Goal: Task Accomplishment & Management: Complete application form

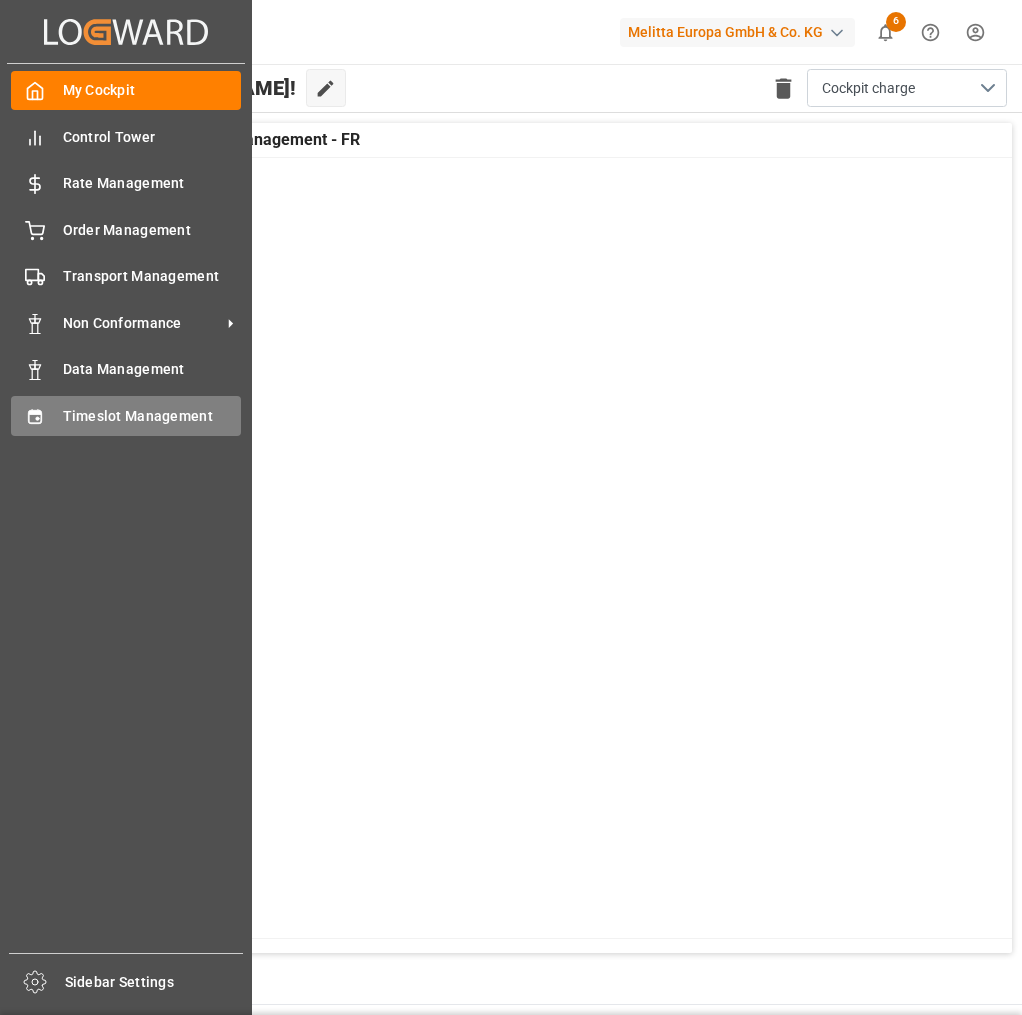
click at [59, 420] on div "Timeslot Management Timeslot Management" at bounding box center [126, 415] width 230 height 39
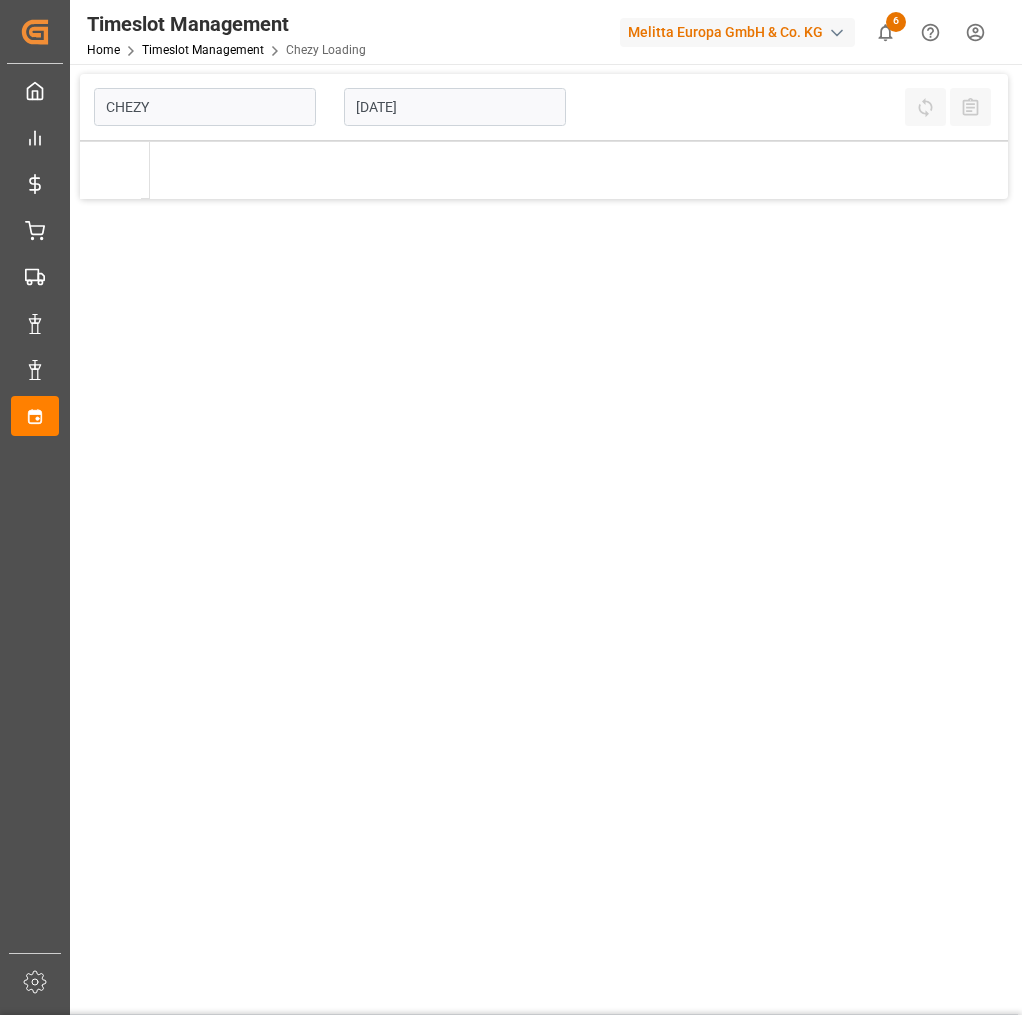
type input "Chezy Loading"
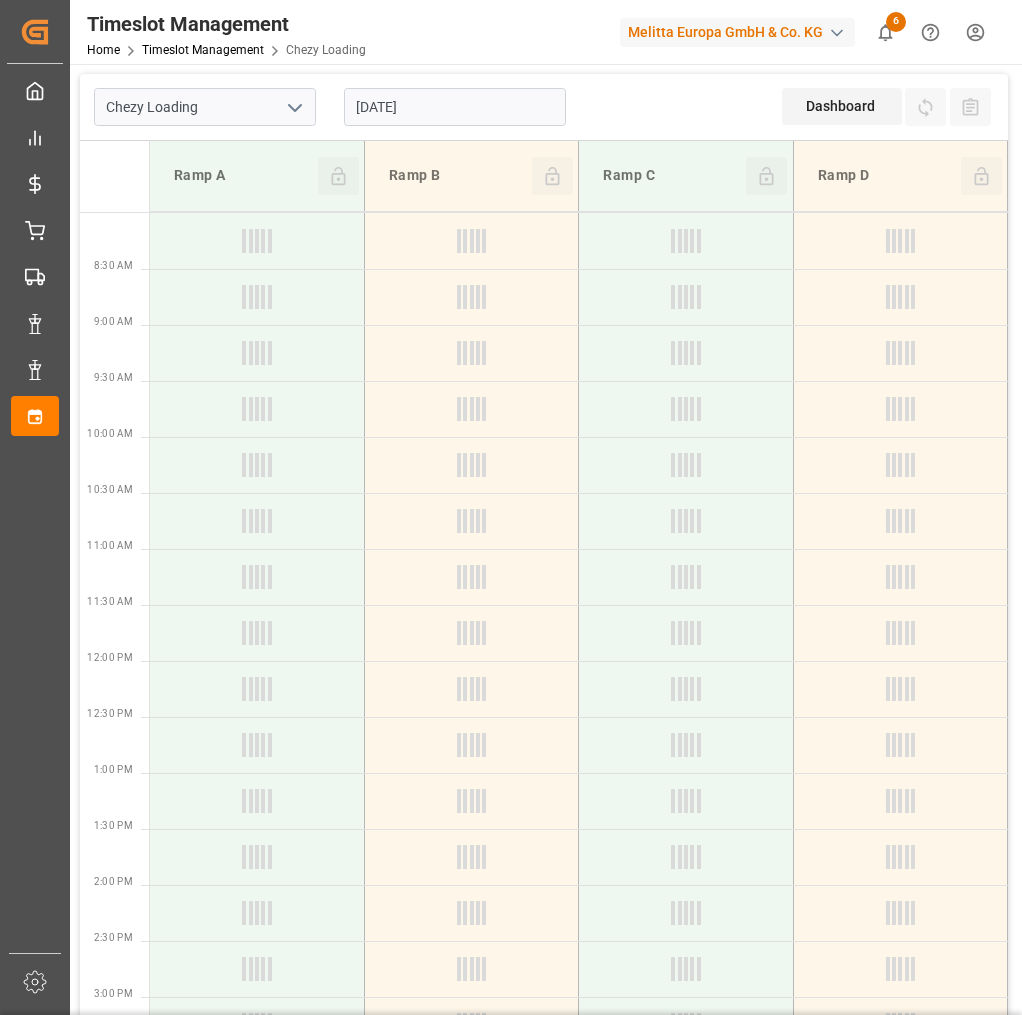
click at [461, 108] on input "[DATE]" at bounding box center [455, 107] width 222 height 38
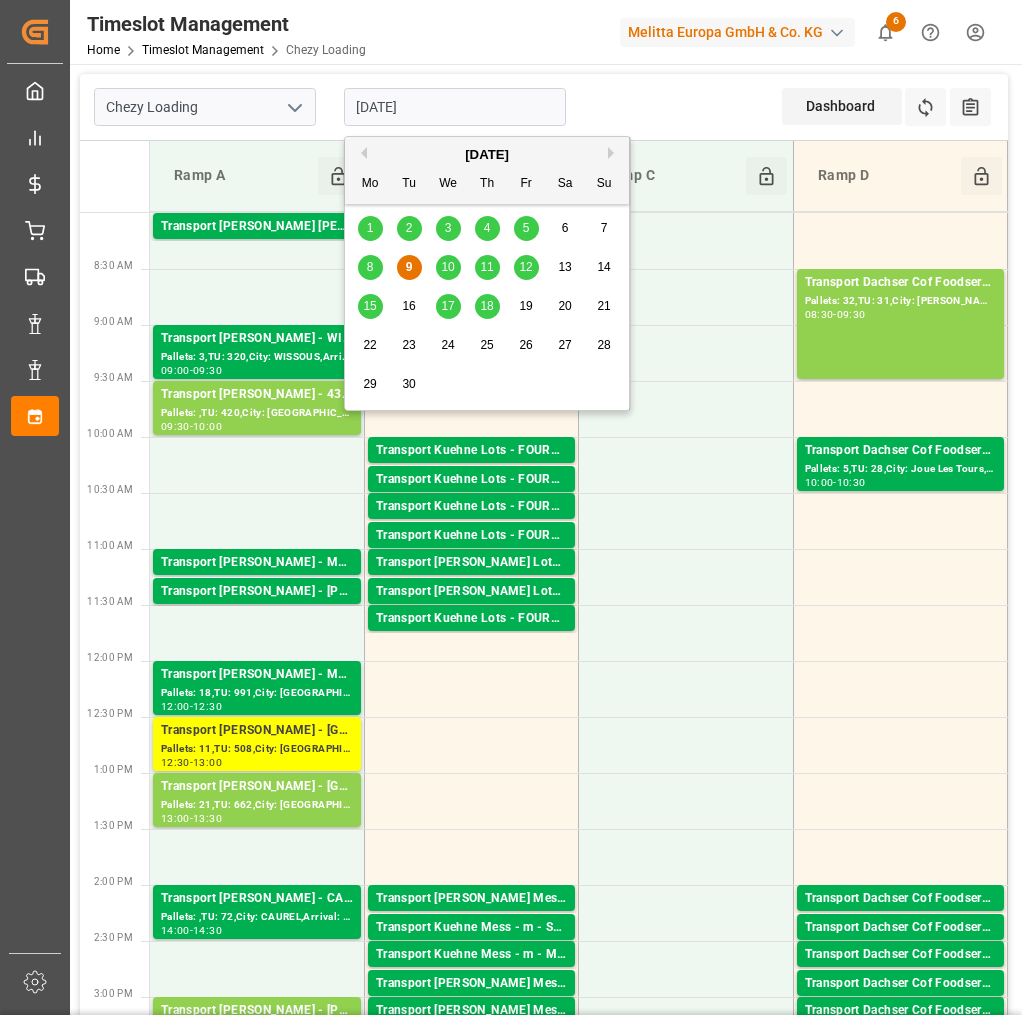
click at [613, 157] on button "Next Month" at bounding box center [614, 153] width 12 height 12
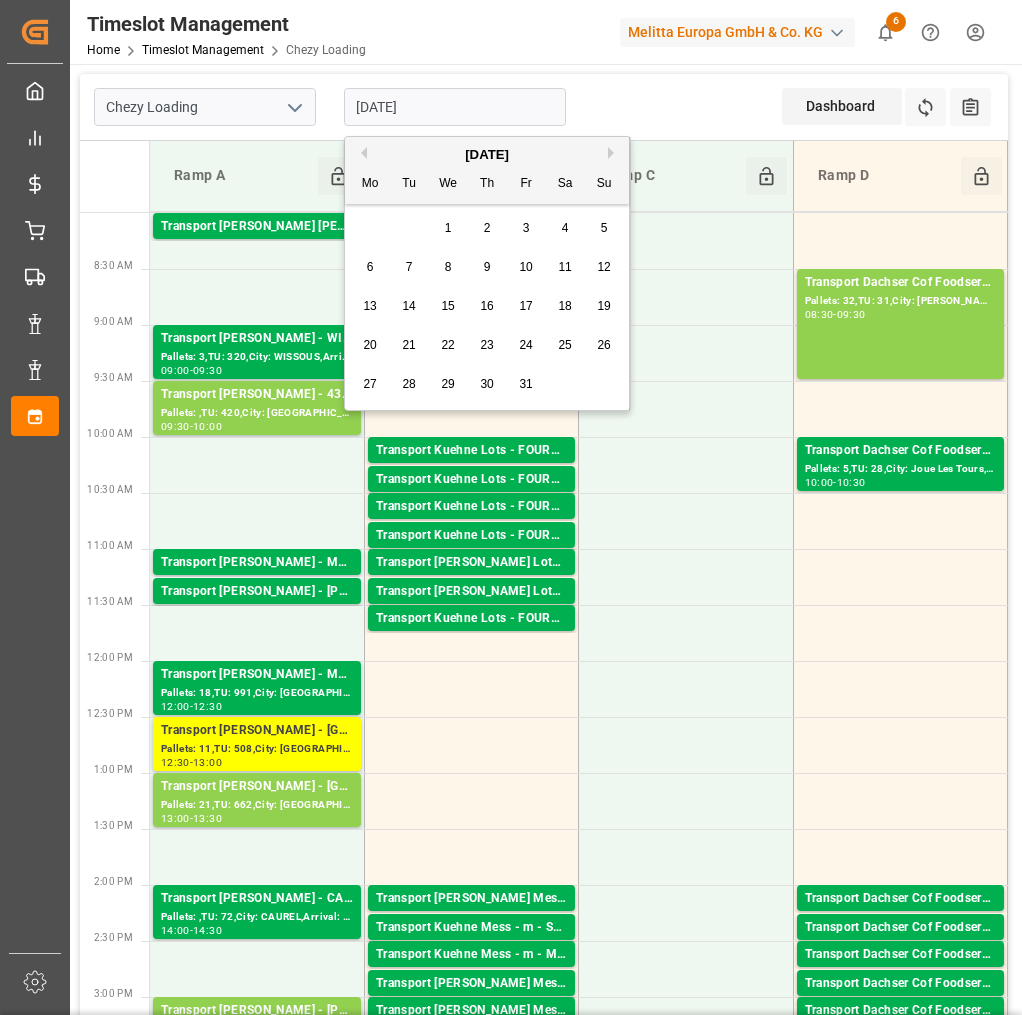
click at [613, 155] on button "Next Month" at bounding box center [614, 153] width 12 height 12
click at [450, 268] on span "5" at bounding box center [448, 267] width 7 height 14
type input "[DATE]"
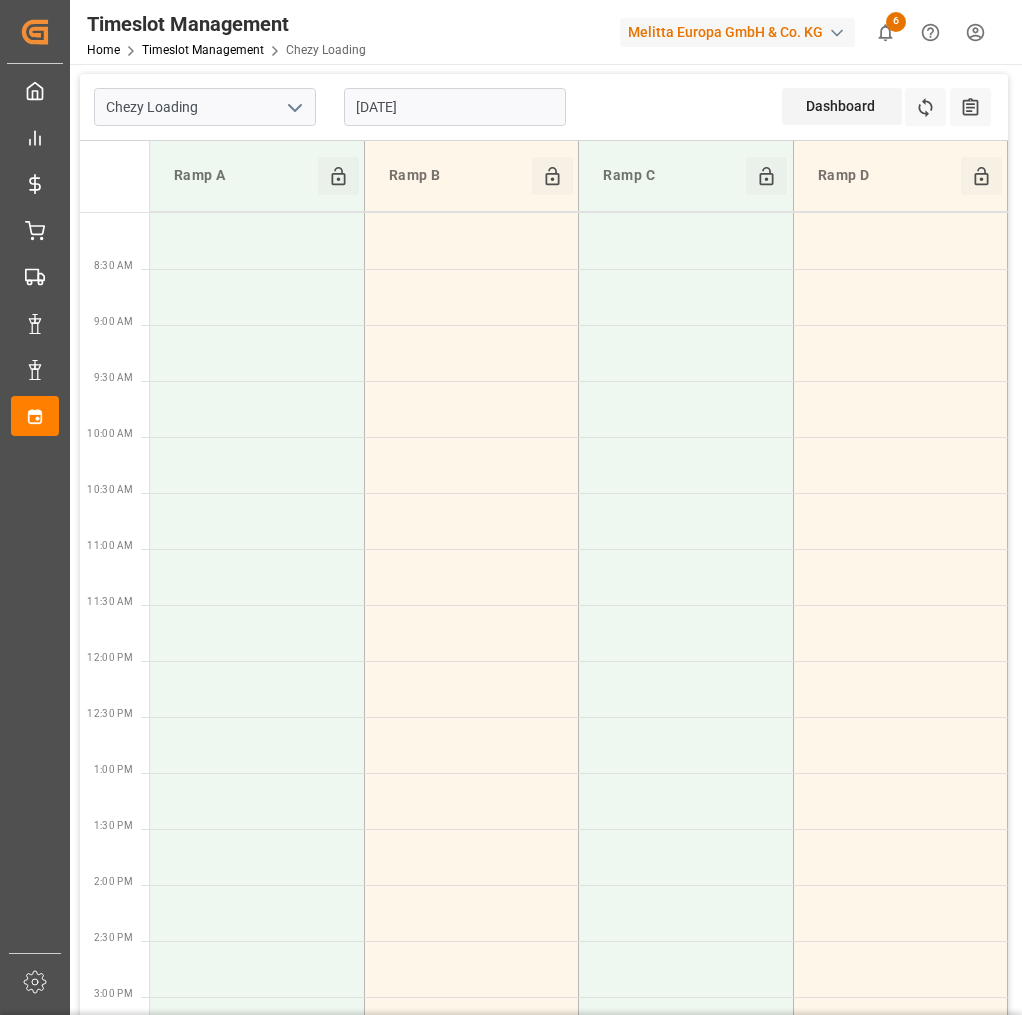
click at [295, 112] on icon "open menu" at bounding box center [295, 108] width 24 height 24
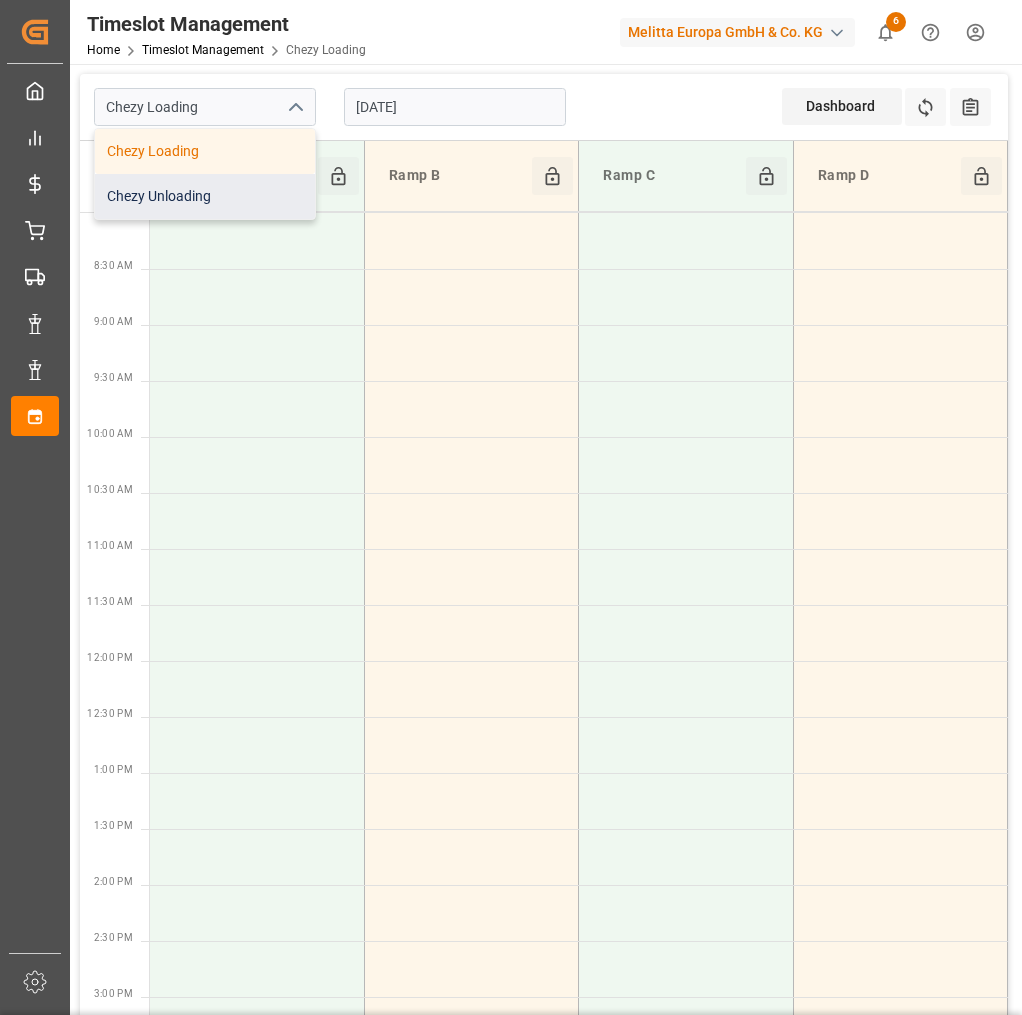
click at [235, 188] on div "Chezy Unloading" at bounding box center [205, 196] width 220 height 45
type input "Chezy Unloading"
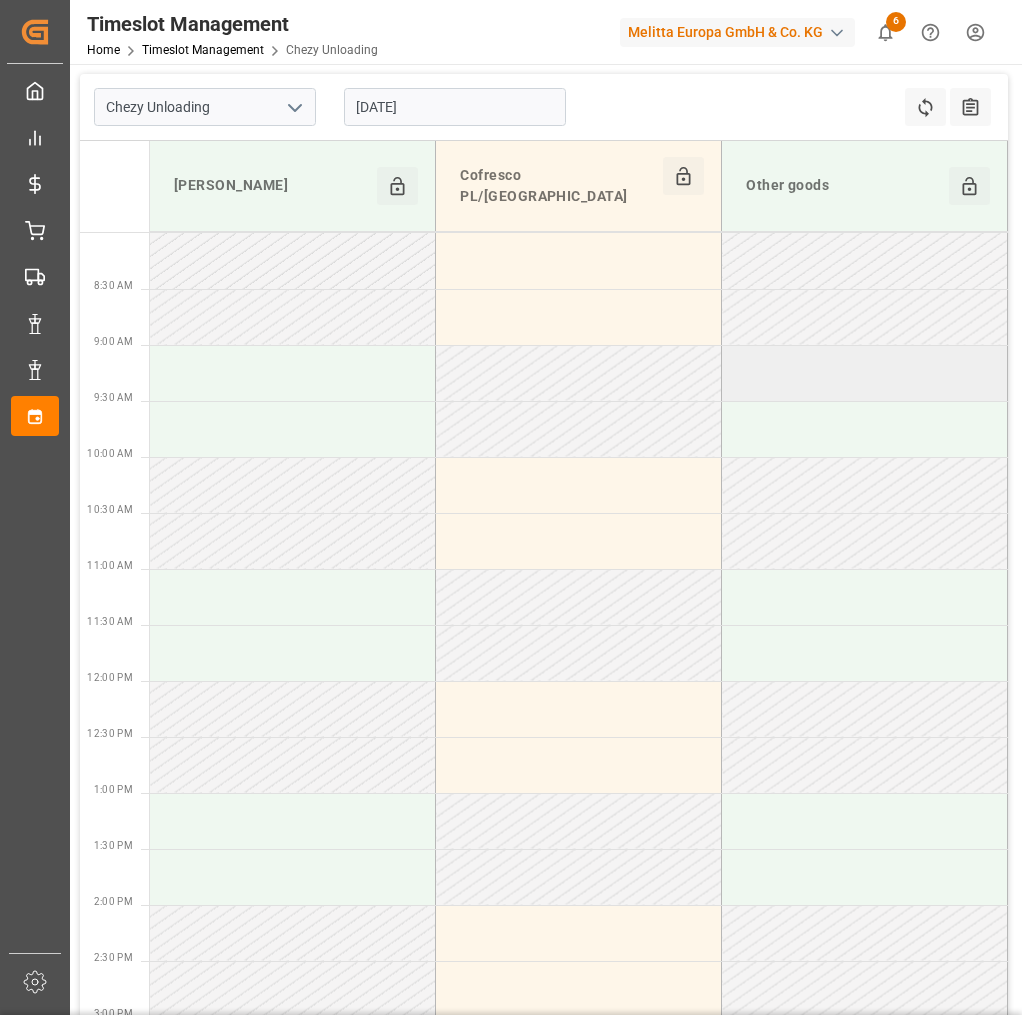
click at [831, 364] on td at bounding box center [865, 373] width 286 height 56
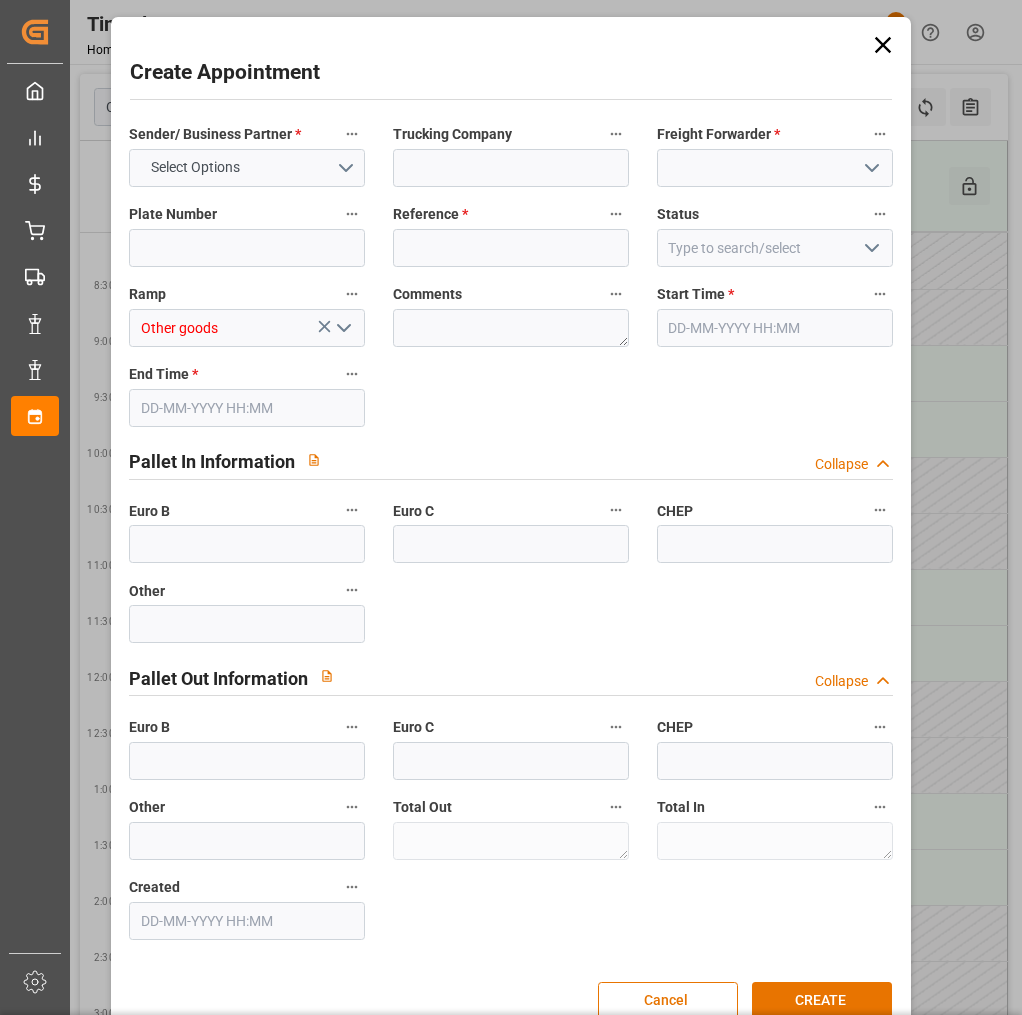
type input "0"
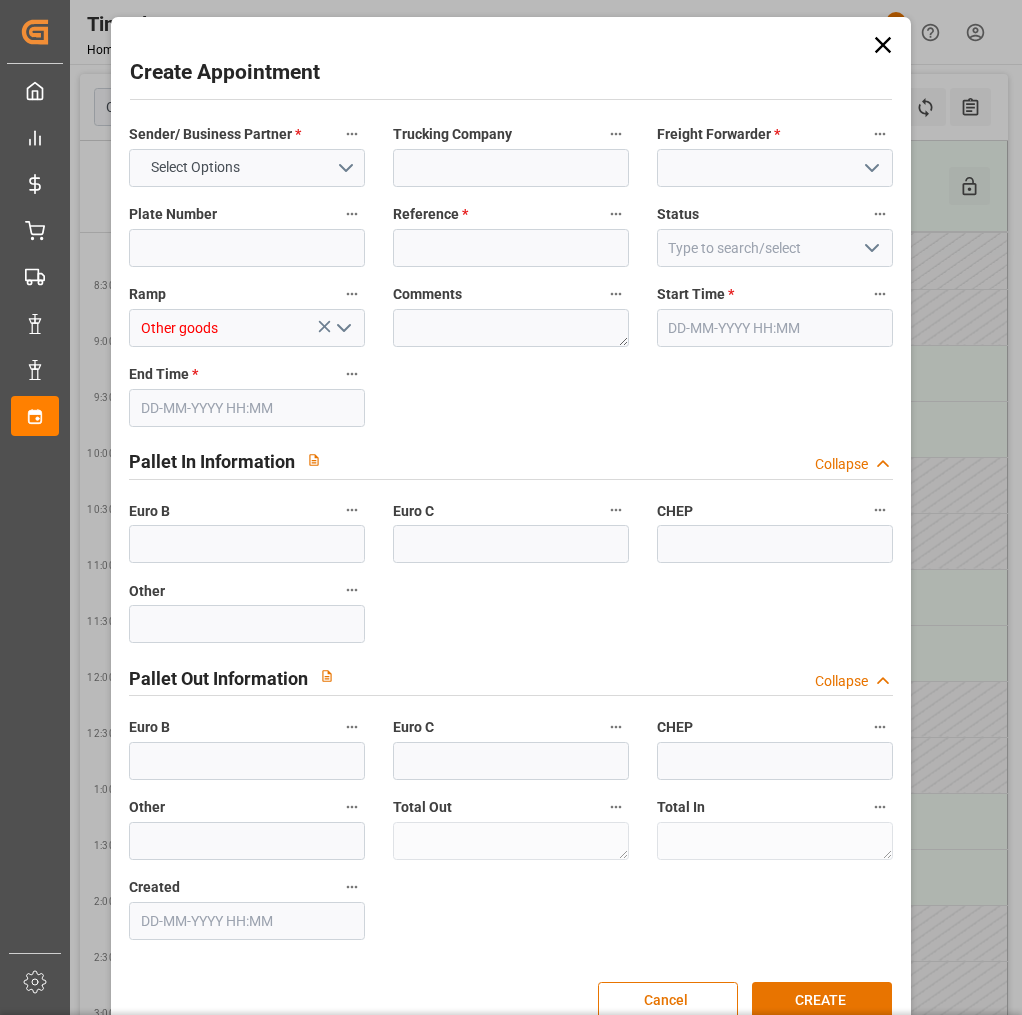
type input "0"
type input "[DATE] 09:00"
type input "[DATE] 10:00"
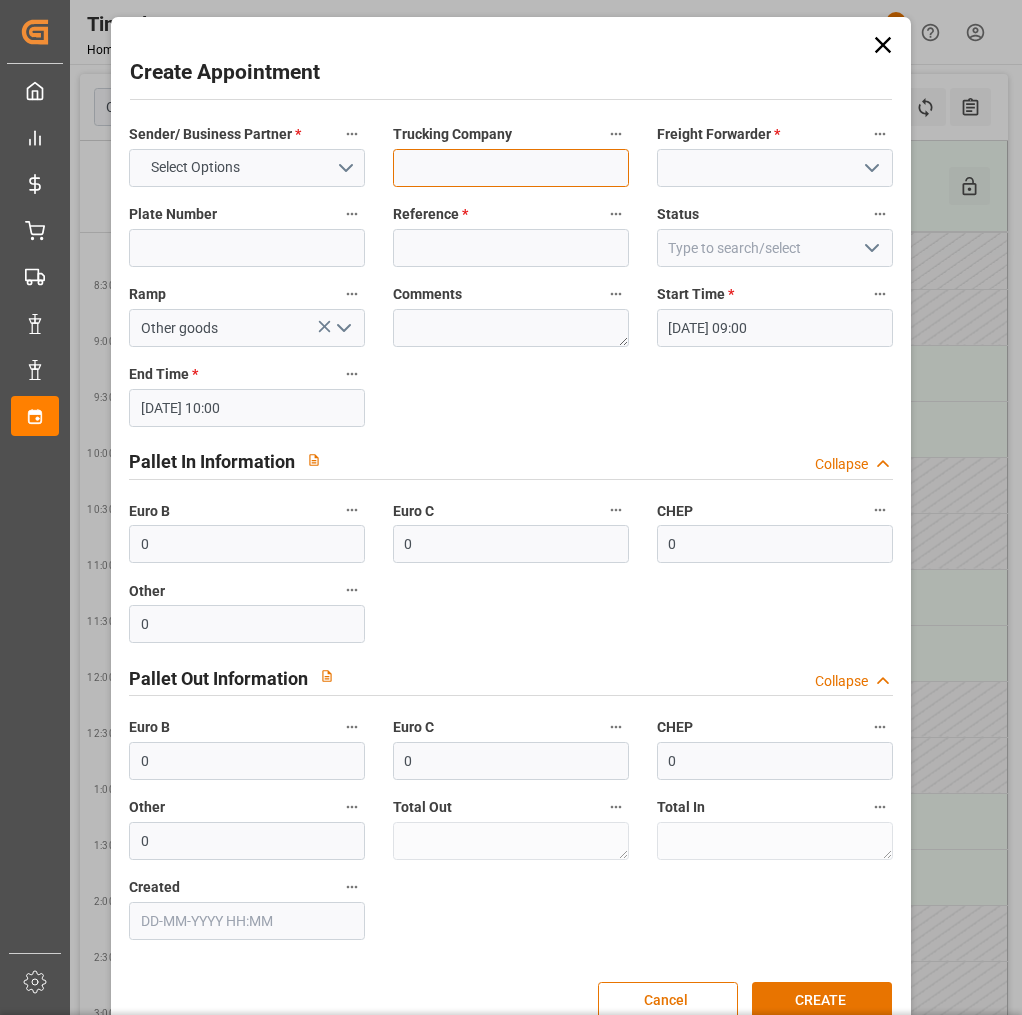
click at [494, 168] on input at bounding box center [511, 168] width 236 height 38
click at [875, 48] on icon at bounding box center [883, 45] width 16 height 16
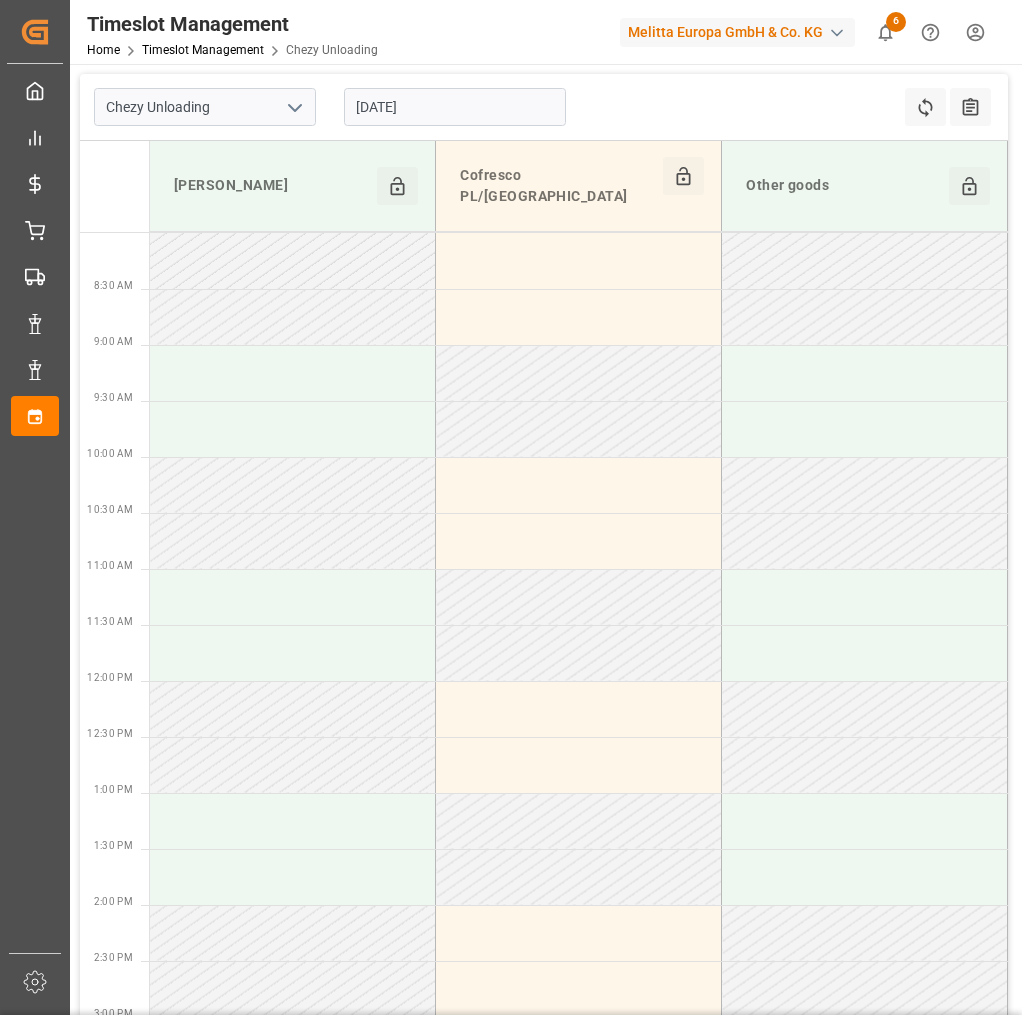
click at [512, 112] on input "[DATE]" at bounding box center [455, 107] width 222 height 38
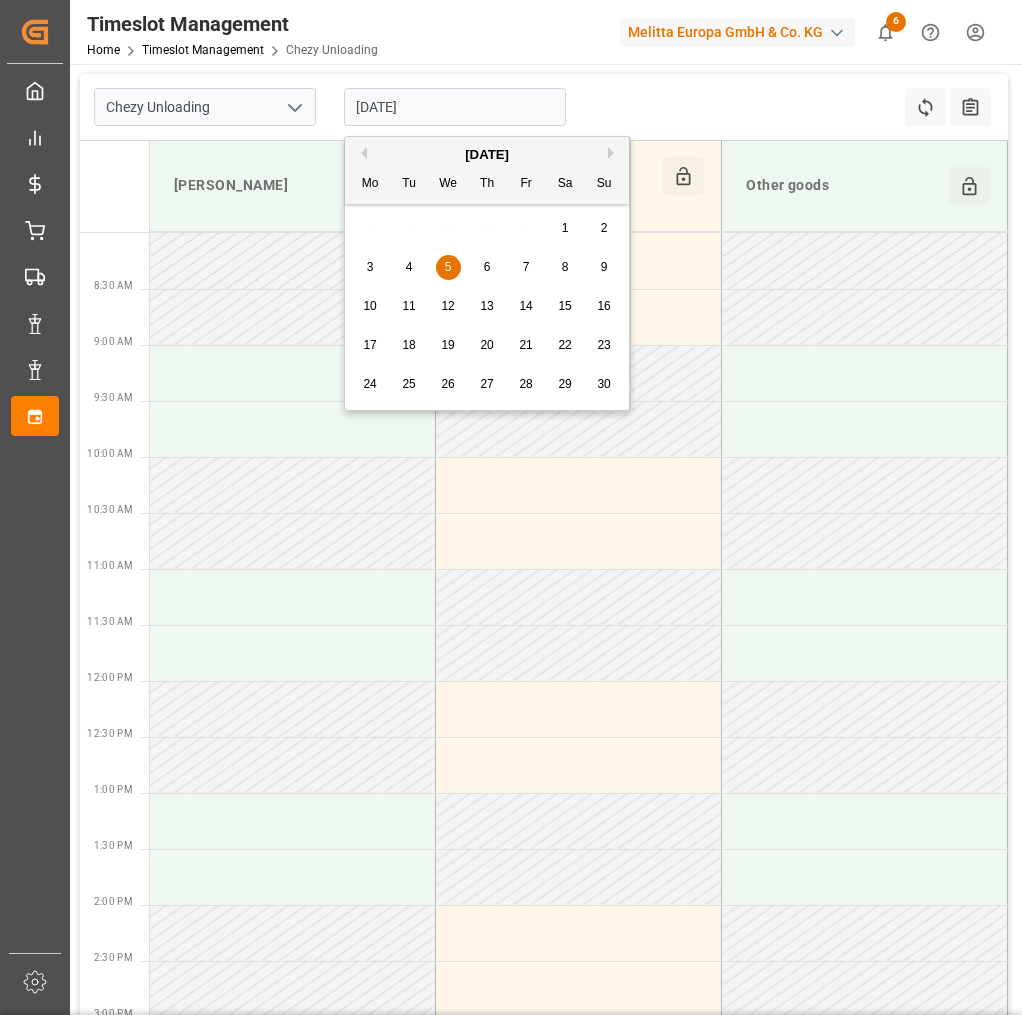
click at [409, 264] on span "4" at bounding box center [409, 267] width 7 height 14
click at [471, 101] on input "[DATE]" at bounding box center [455, 107] width 222 height 38
click at [449, 260] on span "5" at bounding box center [448, 267] width 7 height 14
type input "[DATE]"
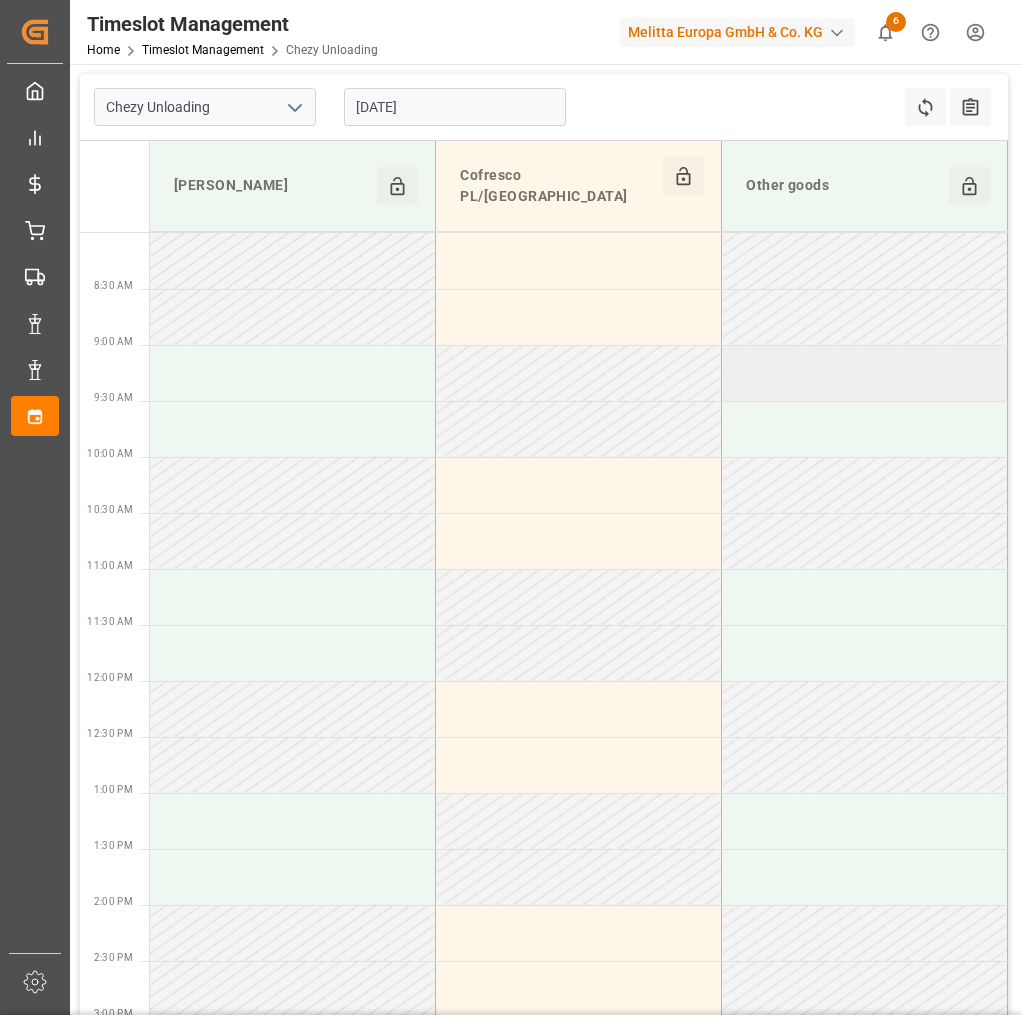
click at [800, 364] on td at bounding box center [865, 373] width 286 height 56
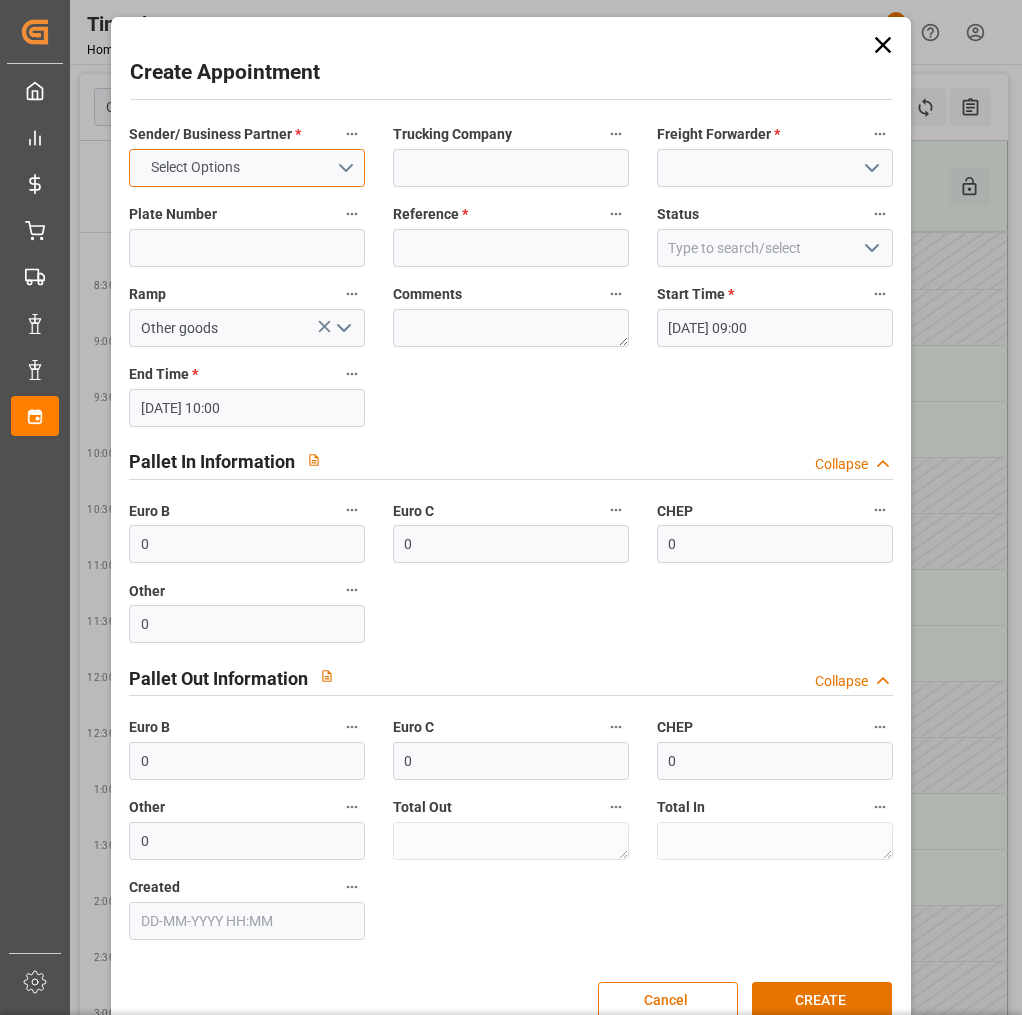
click at [320, 173] on button "Select Options" at bounding box center [247, 168] width 236 height 38
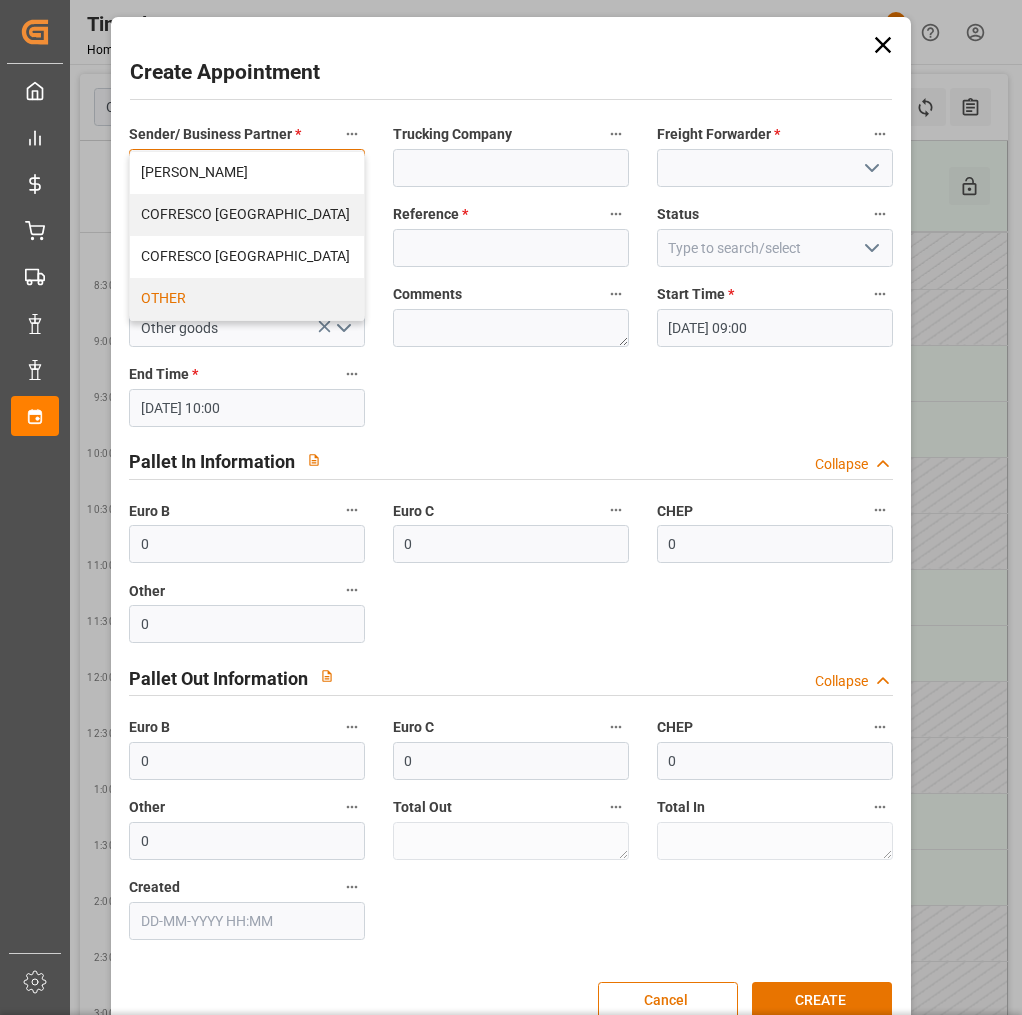
click at [241, 300] on div "OTHER" at bounding box center [247, 299] width 234 height 42
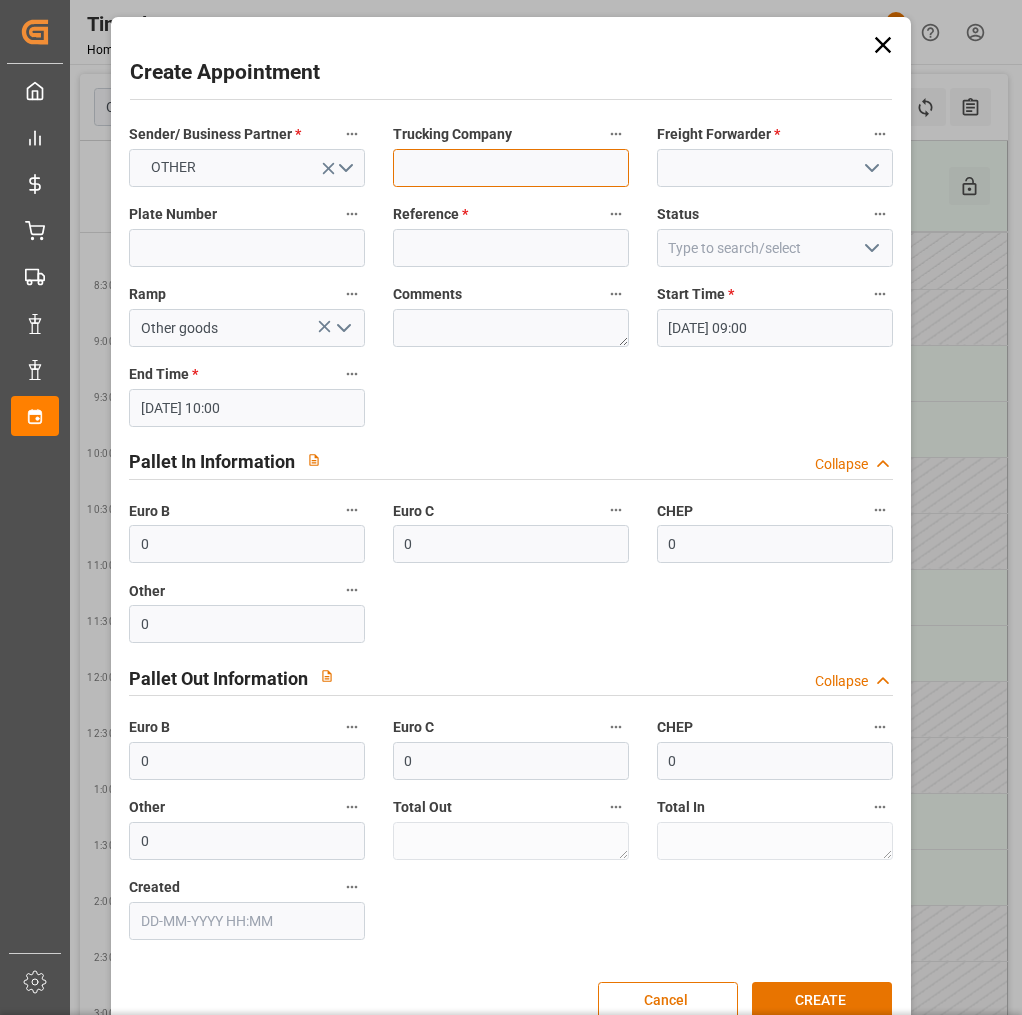
click at [432, 167] on input at bounding box center [511, 168] width 236 height 38
type input "mainsa 45758437"
click at [795, 170] on input at bounding box center [775, 168] width 236 height 38
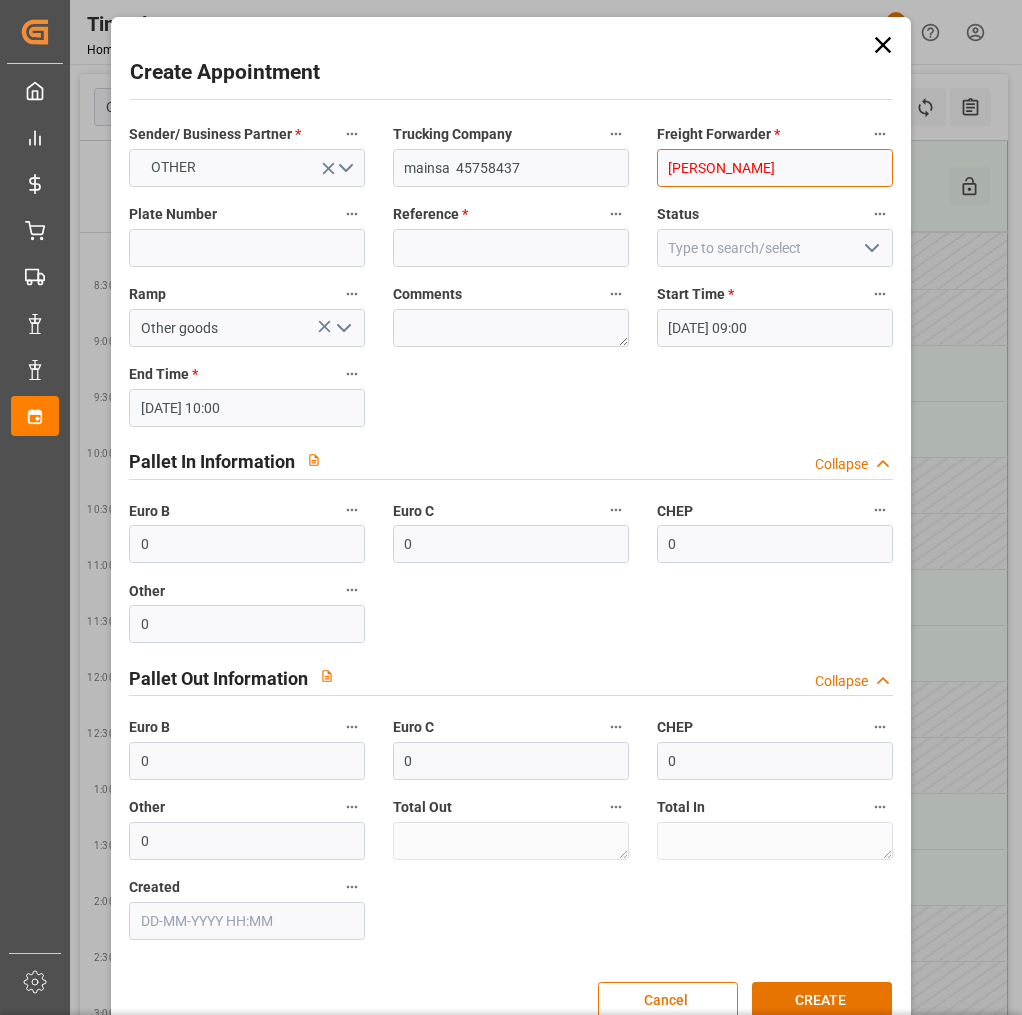
drag, startPoint x: 795, startPoint y: 170, endPoint x: 551, endPoint y: 173, distance: 244.0
click at [551, 173] on div "Sender/ Business Partner * OTHER Trucking Company mainsa 45758437 Freight Forwa…" at bounding box center [511, 530] width 792 height 833
click at [669, 211] on div "Others" at bounding box center [775, 212] width 234 height 45
type input "Others"
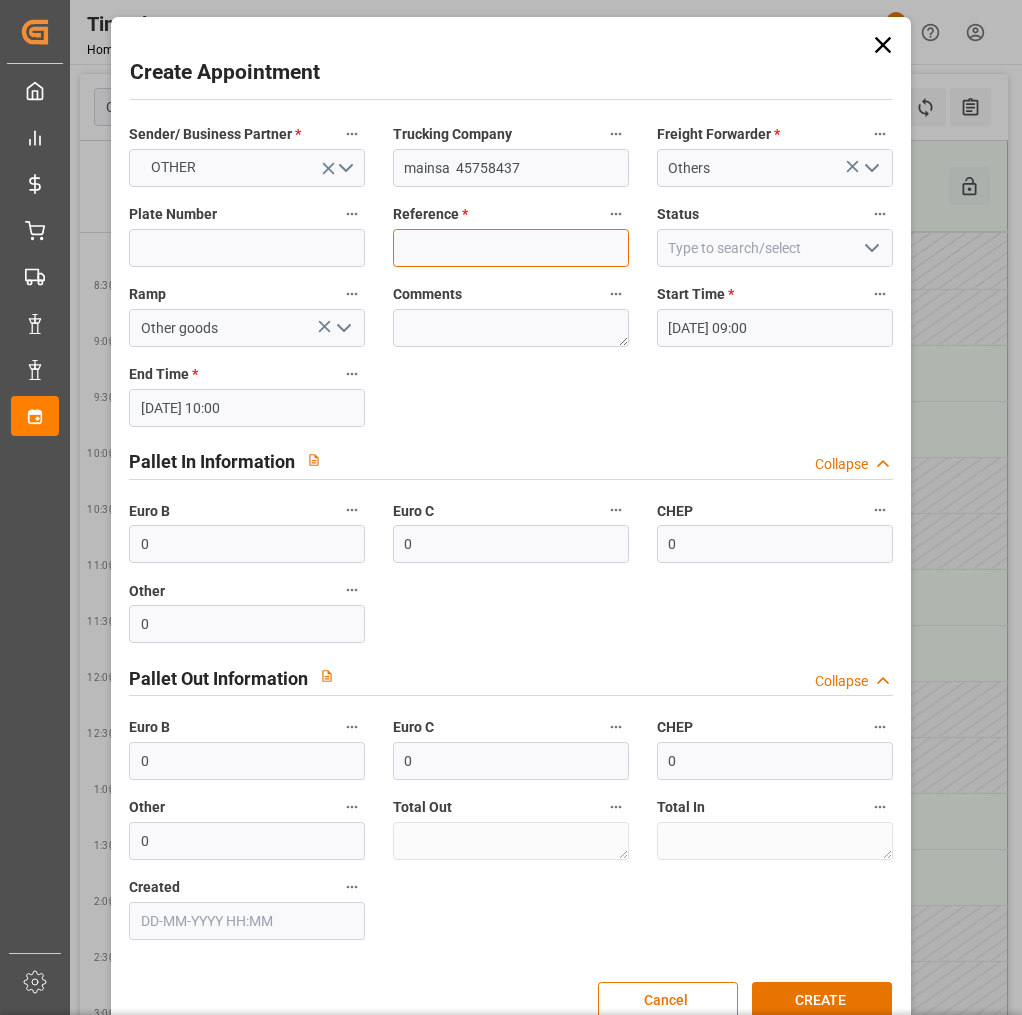
click at [535, 244] on input at bounding box center [511, 248] width 236 height 38
type input "mleitta box"
click at [770, 997] on button "CREATE" at bounding box center [822, 1001] width 140 height 38
